Goal: Find specific page/section: Find specific page/section

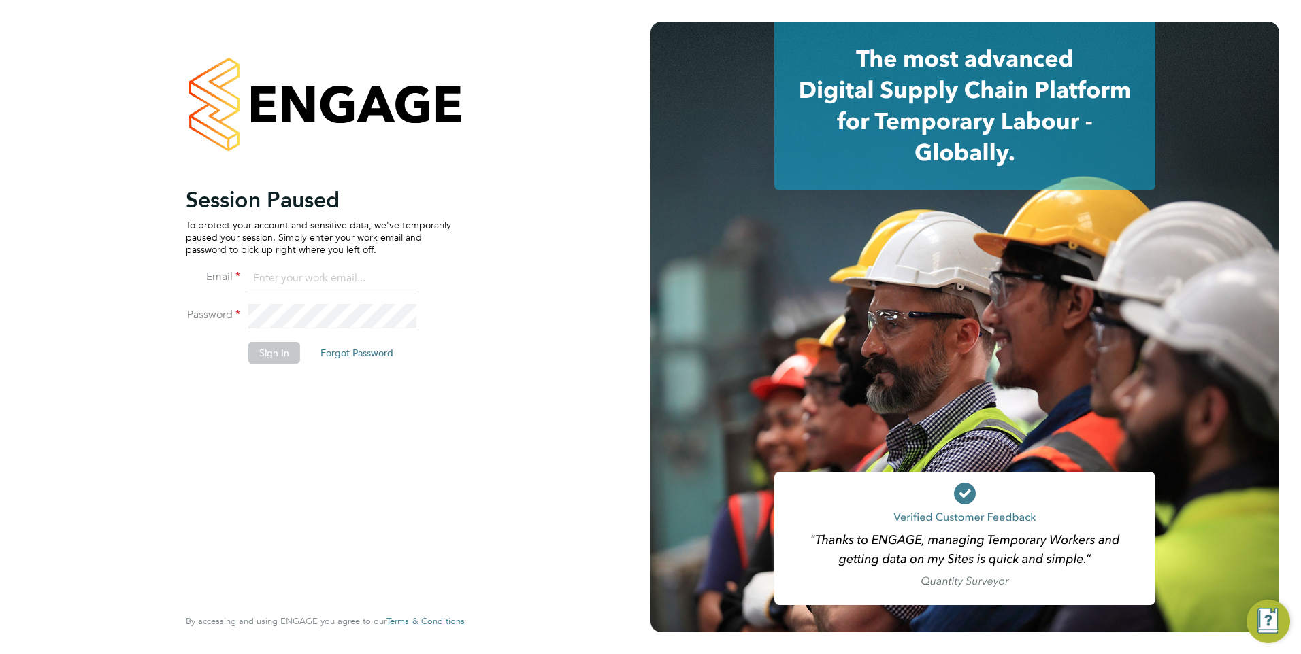
type input "mark@henry-blue.co.uk"
click at [278, 358] on button "Sign In" at bounding box center [274, 353] width 52 height 22
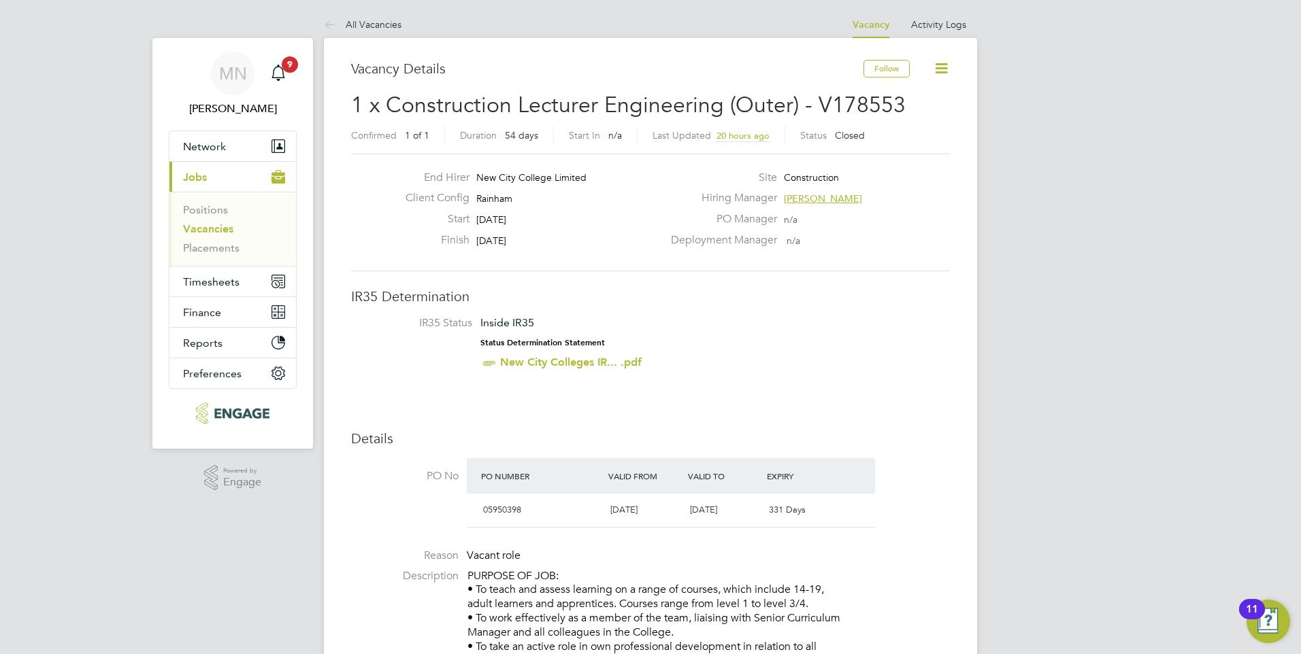
click at [220, 231] on link "Vacancies" at bounding box center [208, 228] width 50 height 13
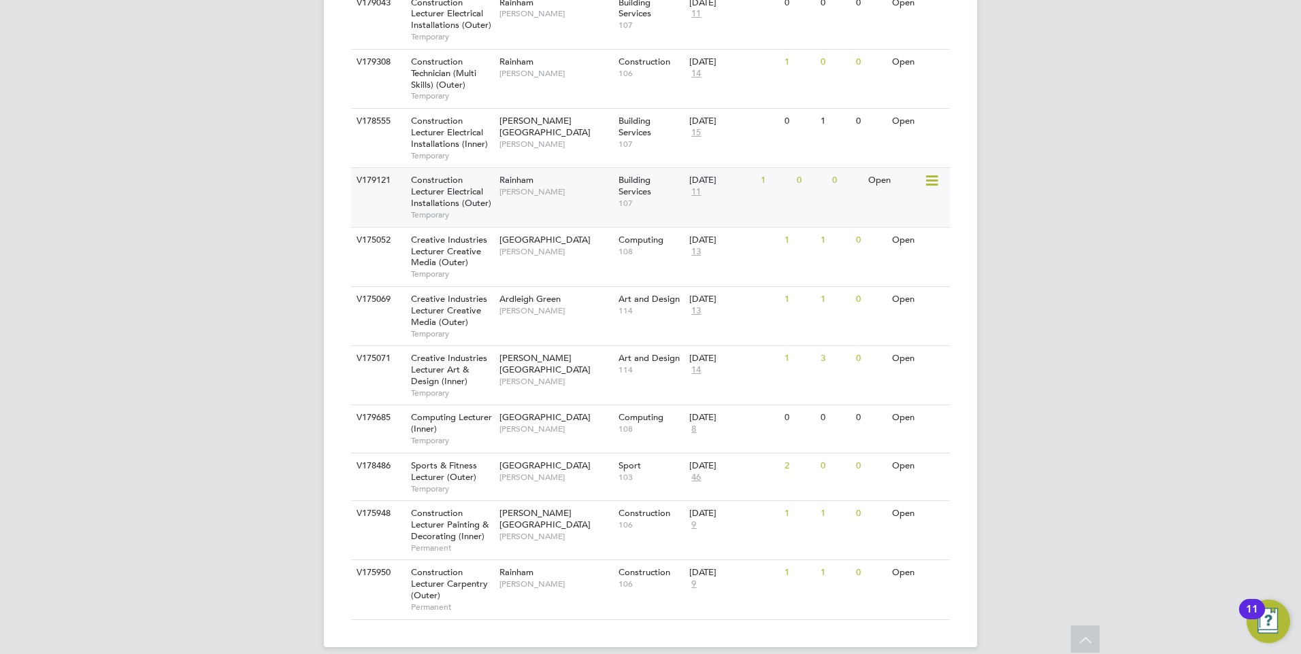
scroll to position [655, 0]
